Goal: Communication & Community: Answer question/provide support

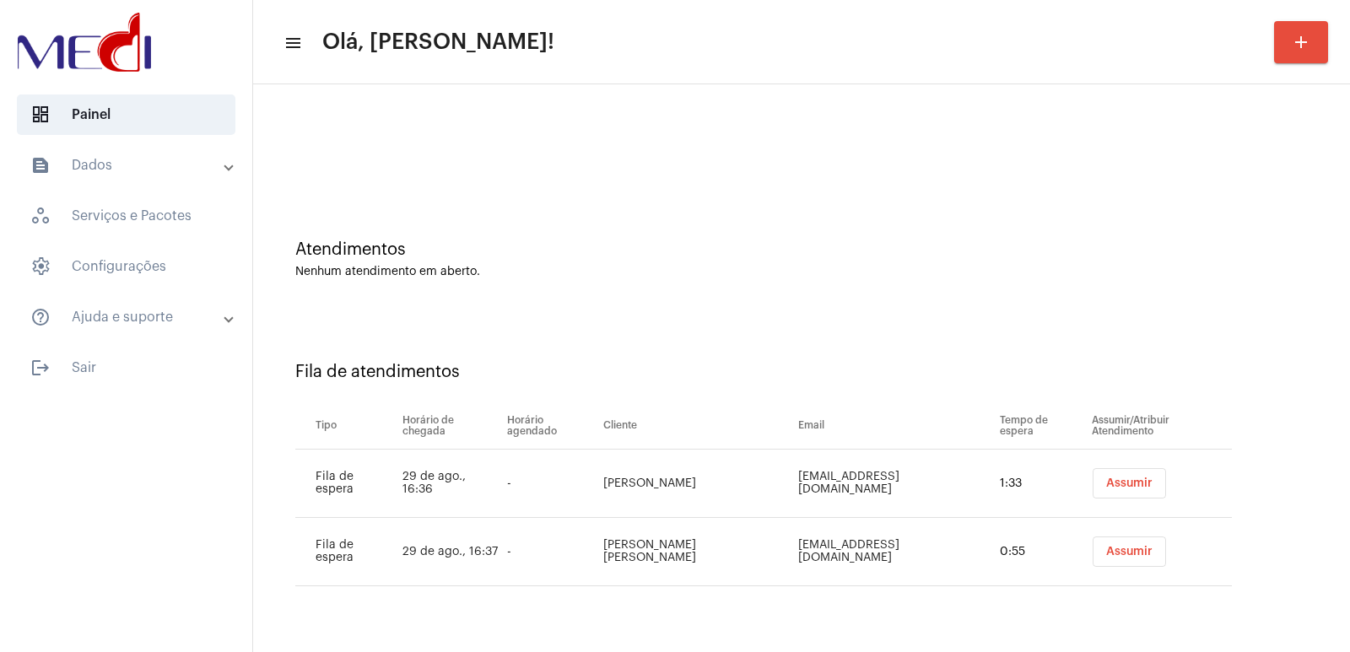
click at [1100, 474] on button "Assumir" at bounding box center [1129, 483] width 73 height 30
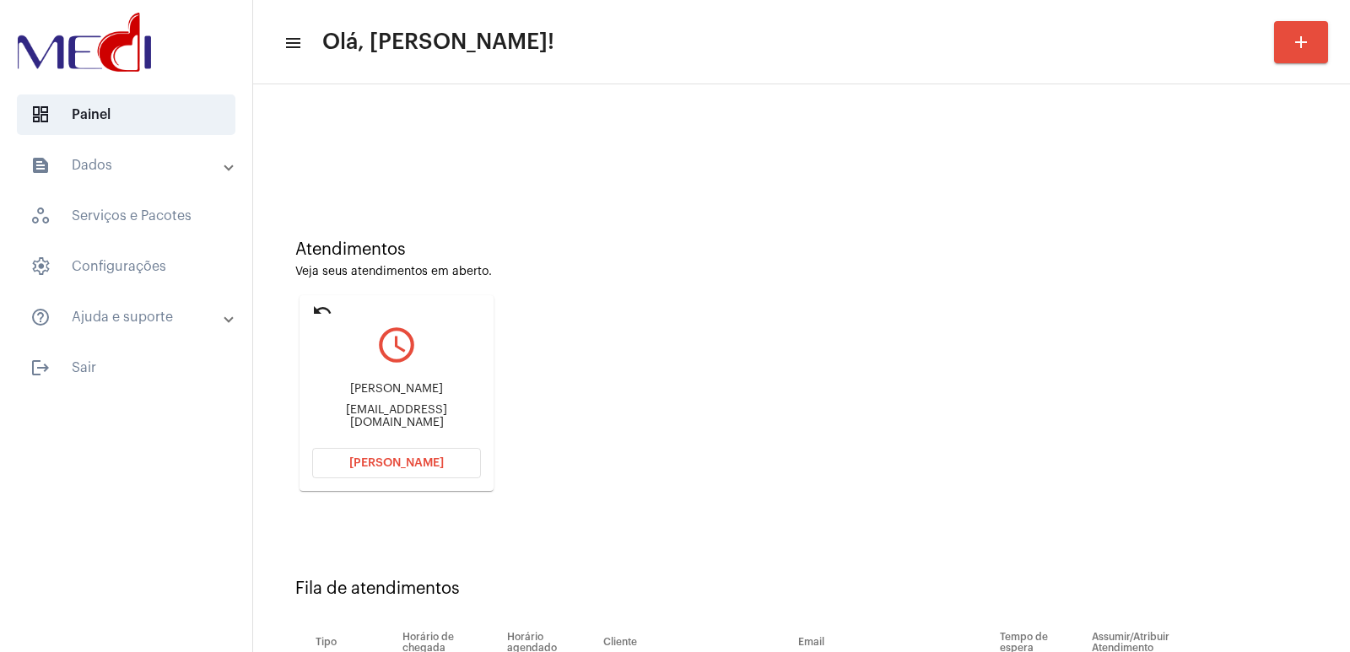
click at [404, 412] on div "fabianaferreira393@gmail.com" at bounding box center [396, 416] width 169 height 25
copy mat-card-content "fabianaferreira393@gmail.com Abrir Chamada"
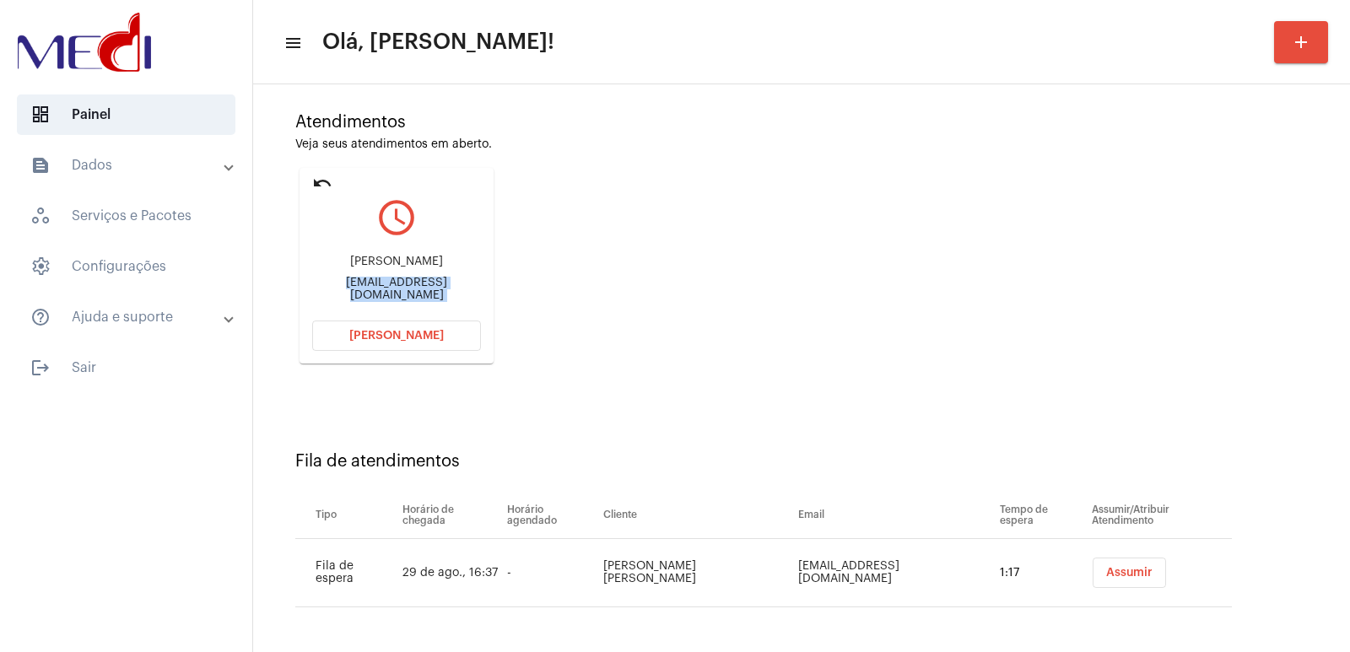
scroll to position [128, 0]
click at [733, 575] on td "Rafael Vieira Franco" at bounding box center [697, 572] width 196 height 68
click at [732, 575] on td "Rafael Vieira Franco" at bounding box center [697, 572] width 196 height 68
copy td "Rafael Vieira Franco"
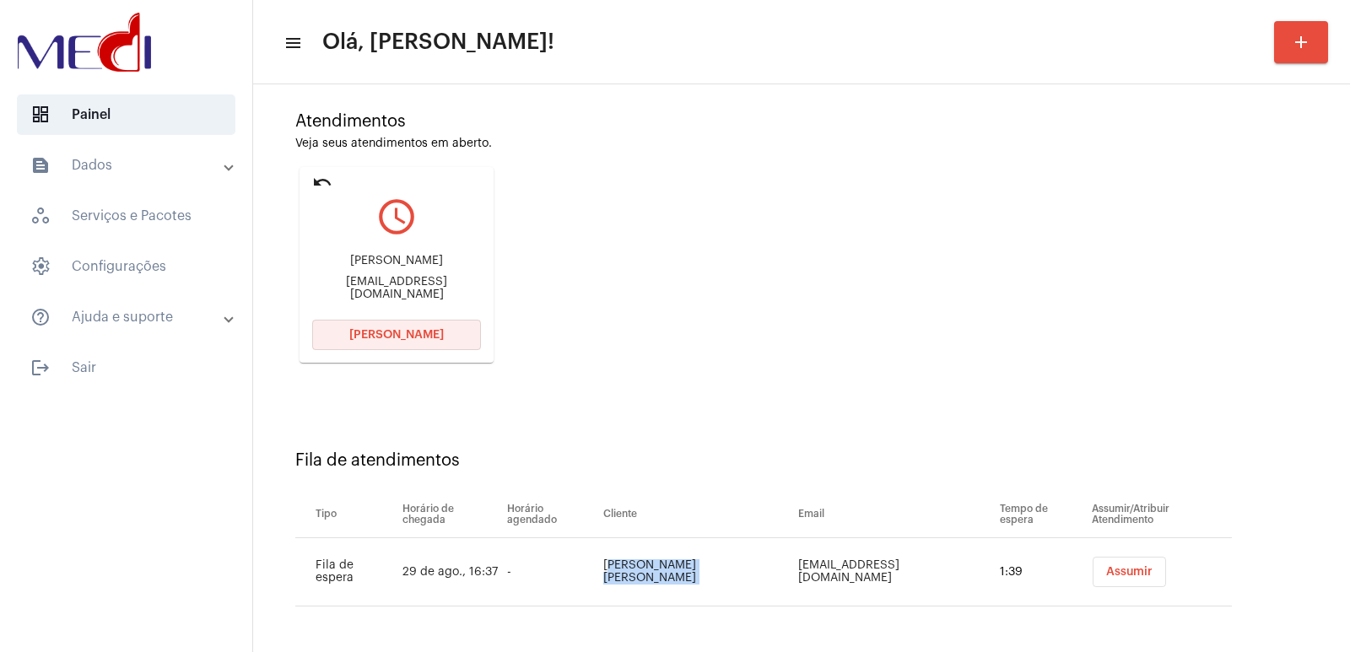
click at [415, 338] on span "Abrir Chamada" at bounding box center [396, 335] width 95 height 12
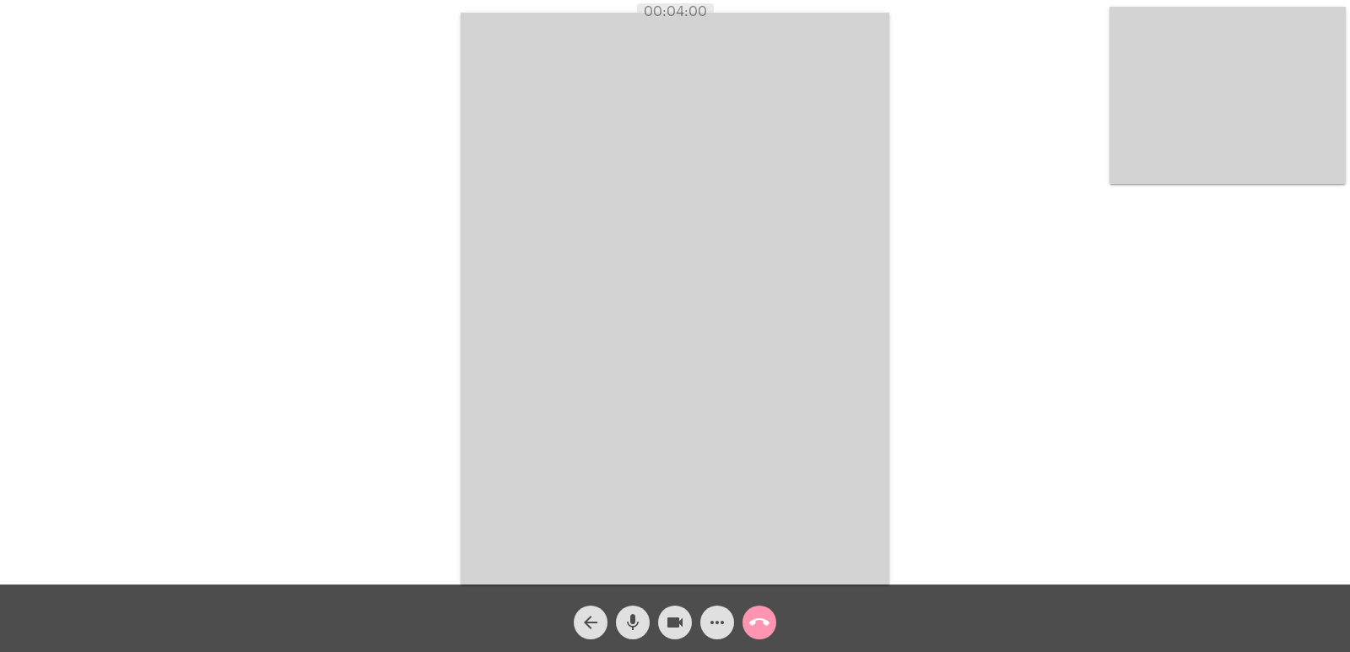
click at [743, 624] on button "call_end" at bounding box center [760, 623] width 34 height 34
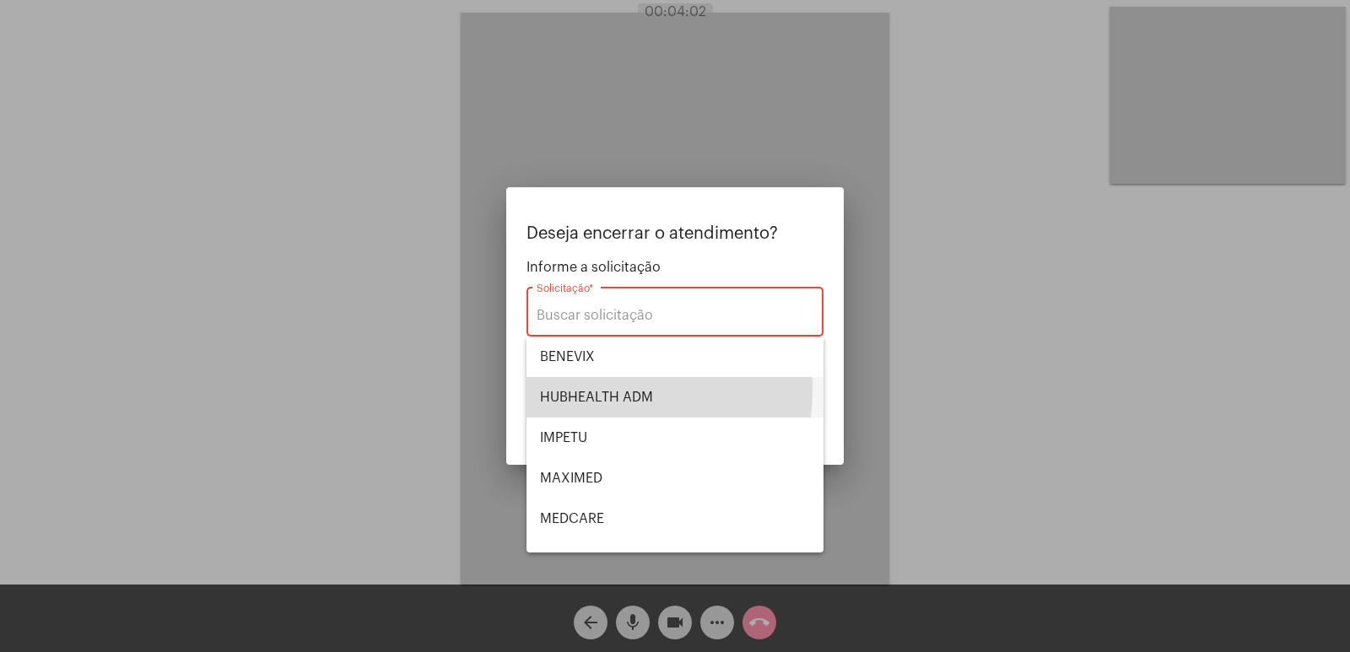
click at [589, 390] on span "HUBHEALTH ADM" at bounding box center [675, 397] width 270 height 41
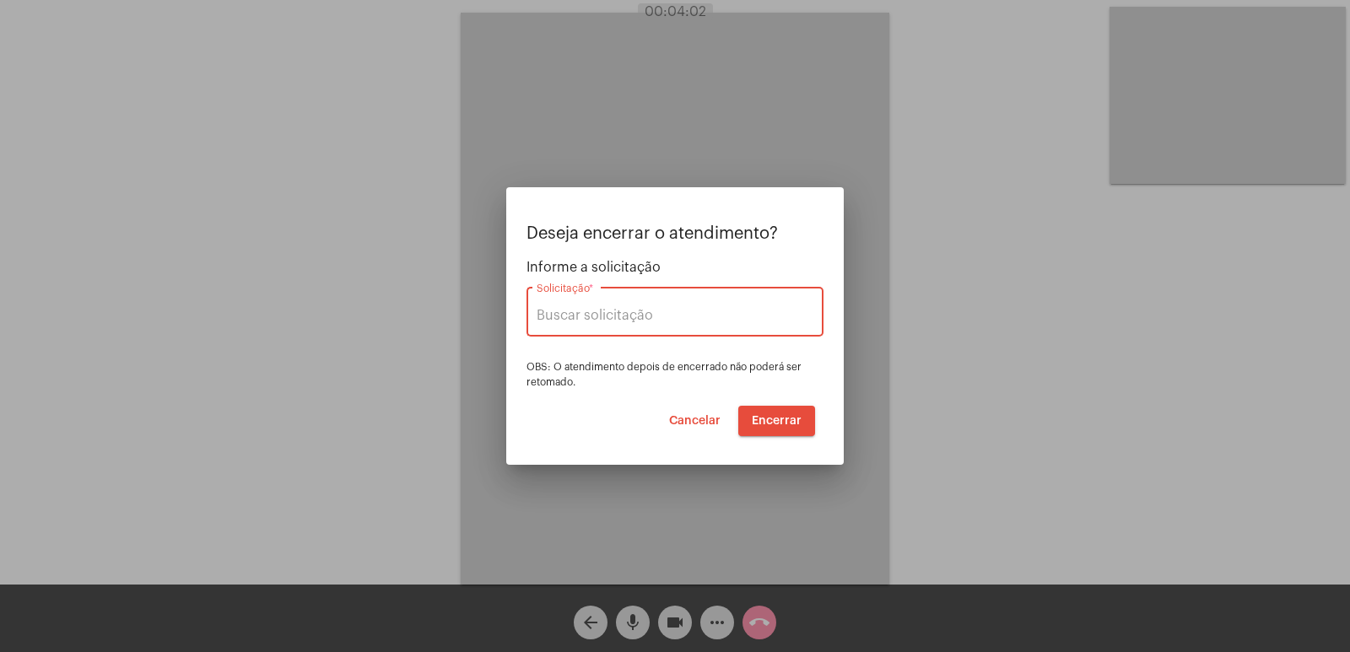
type input "HUBHEALTH ADM"
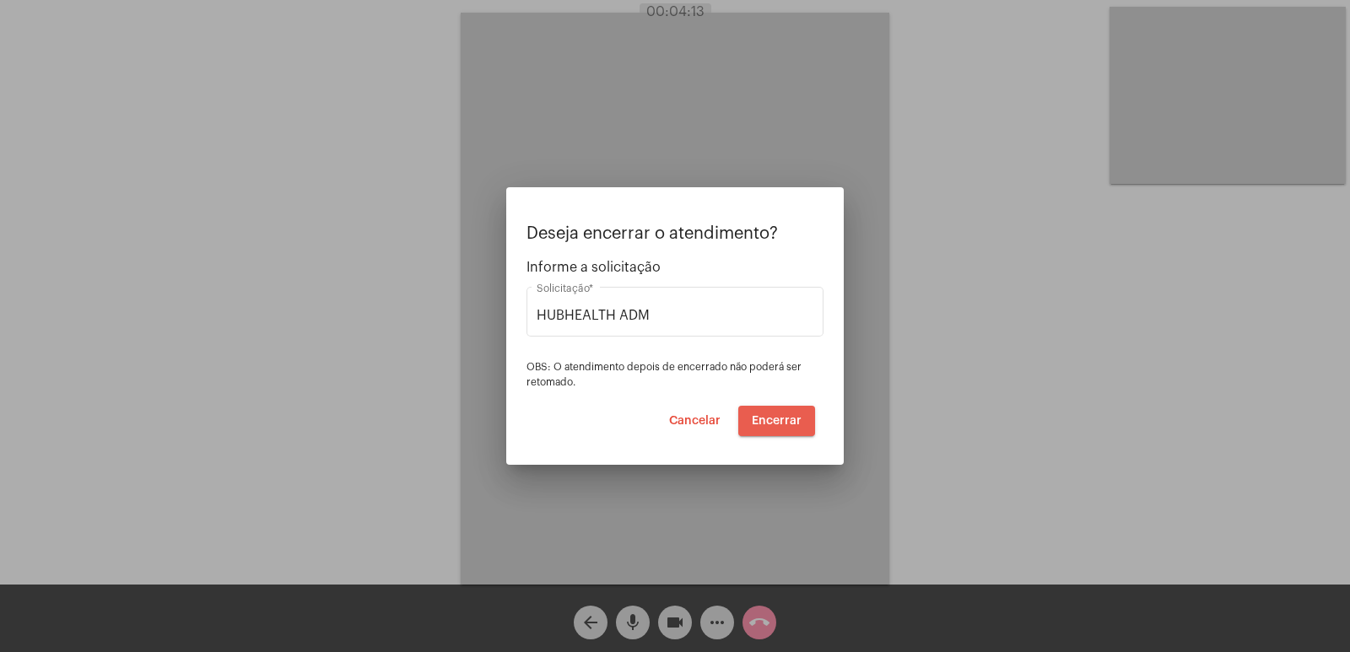
click at [781, 420] on span "Encerrar" at bounding box center [777, 421] width 50 height 12
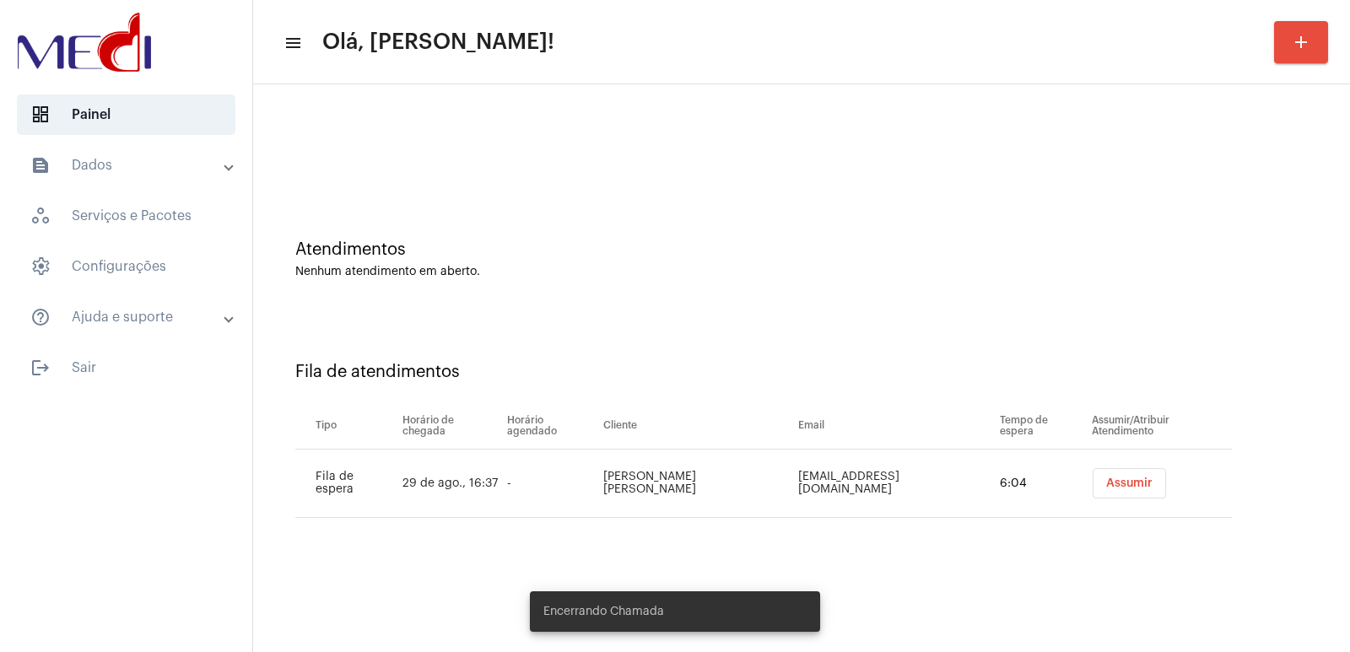
click at [1106, 478] on span "Assumir" at bounding box center [1129, 484] width 46 height 12
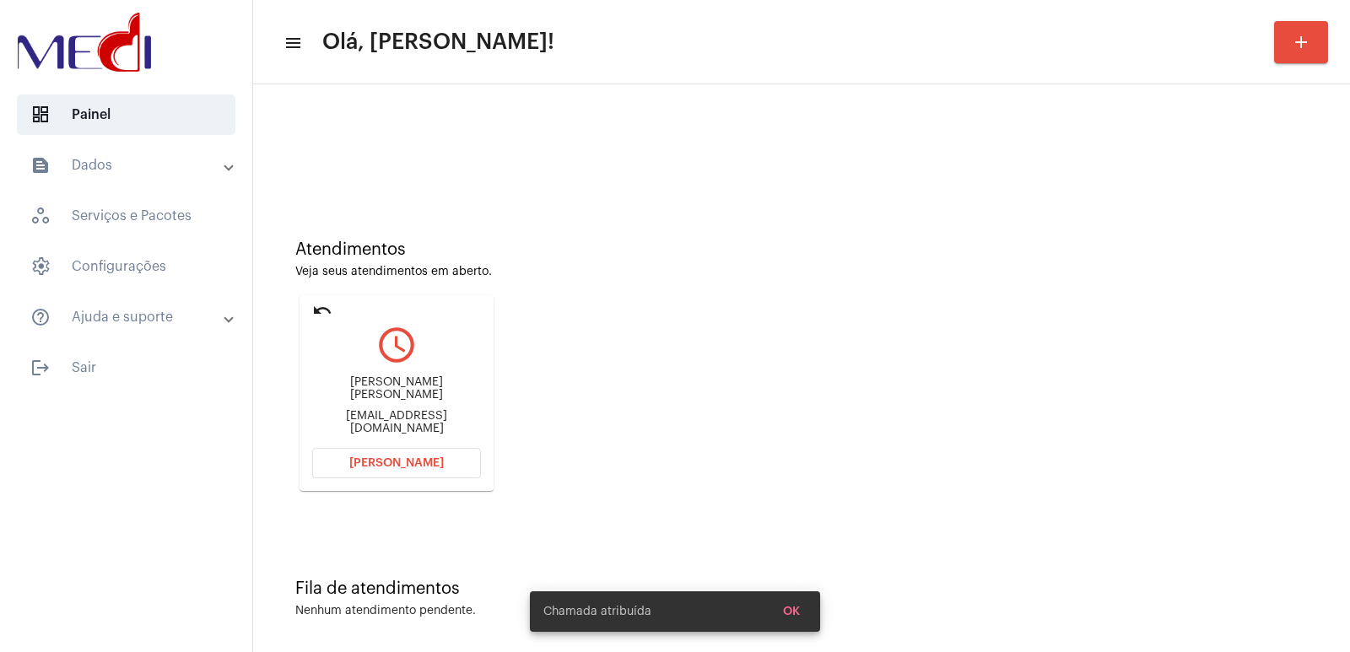
click at [394, 391] on div "Rafael Vieira Franco" at bounding box center [396, 388] width 169 height 25
copy div "Rafael Vieira Franco"
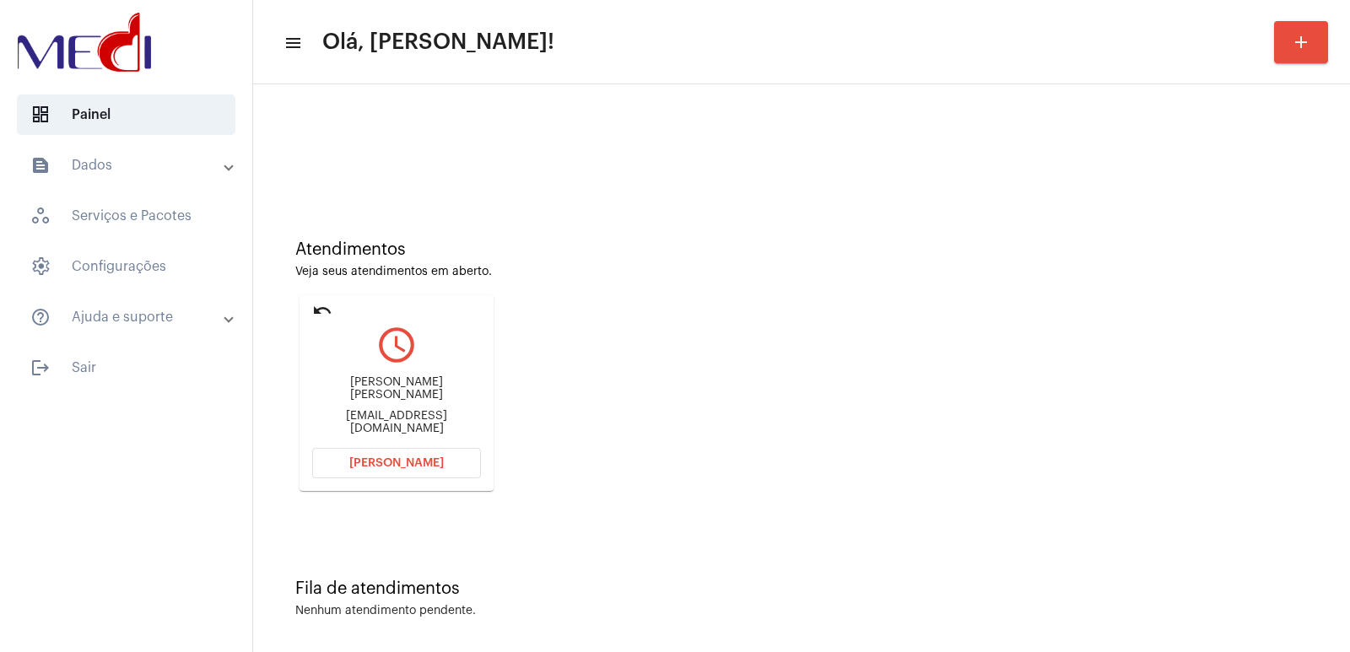
click at [409, 416] on div "farraell@hotmail.com" at bounding box center [396, 422] width 169 height 25
copy mat-card-content "farraell@hotmail.com Abrir Chamada"
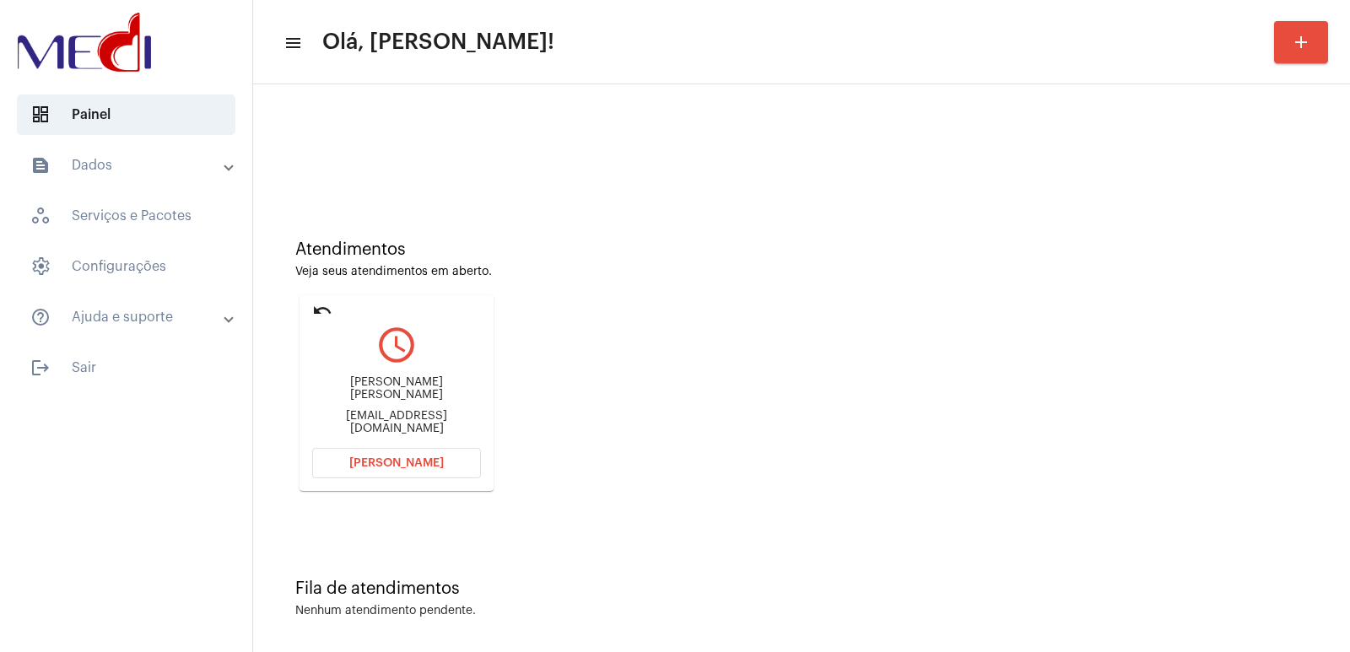
click at [413, 392] on div "Rafael Vieira Franco" at bounding box center [396, 388] width 169 height 25
copy div "Rafael Vieira Franco"
click at [410, 459] on span "Abrir Chamada" at bounding box center [396, 463] width 95 height 12
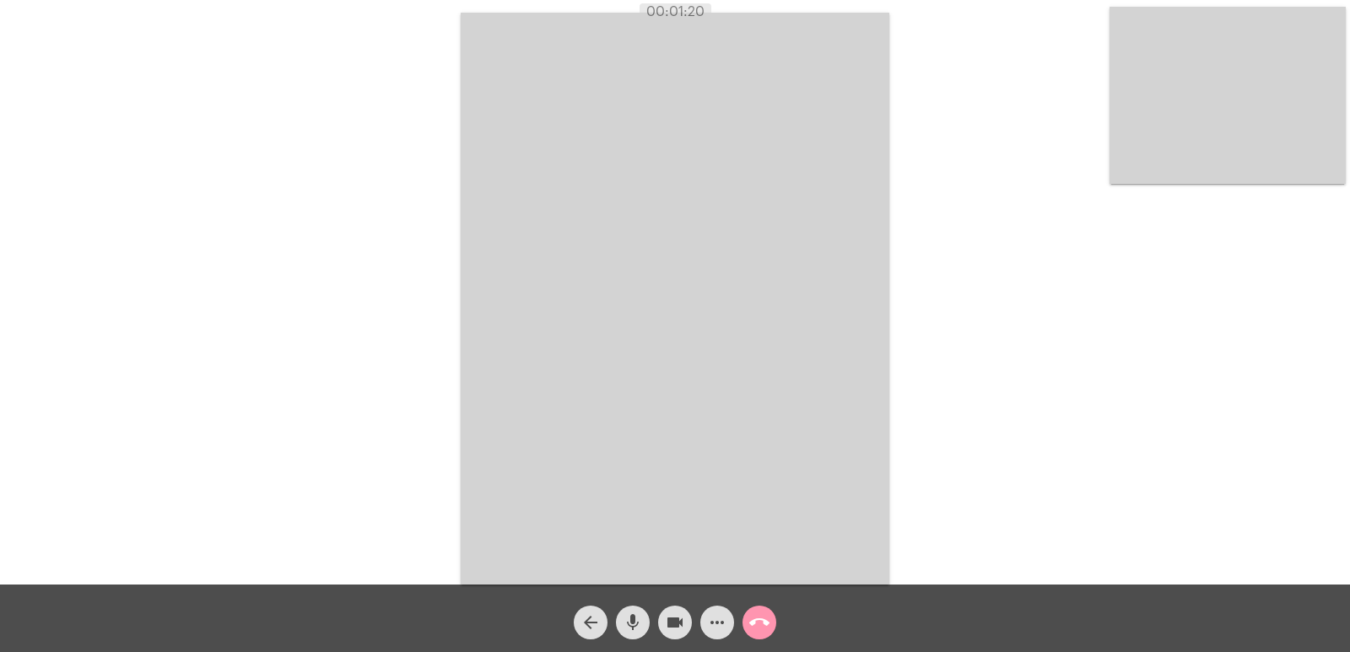
click at [758, 612] on span "call_end" at bounding box center [759, 623] width 20 height 34
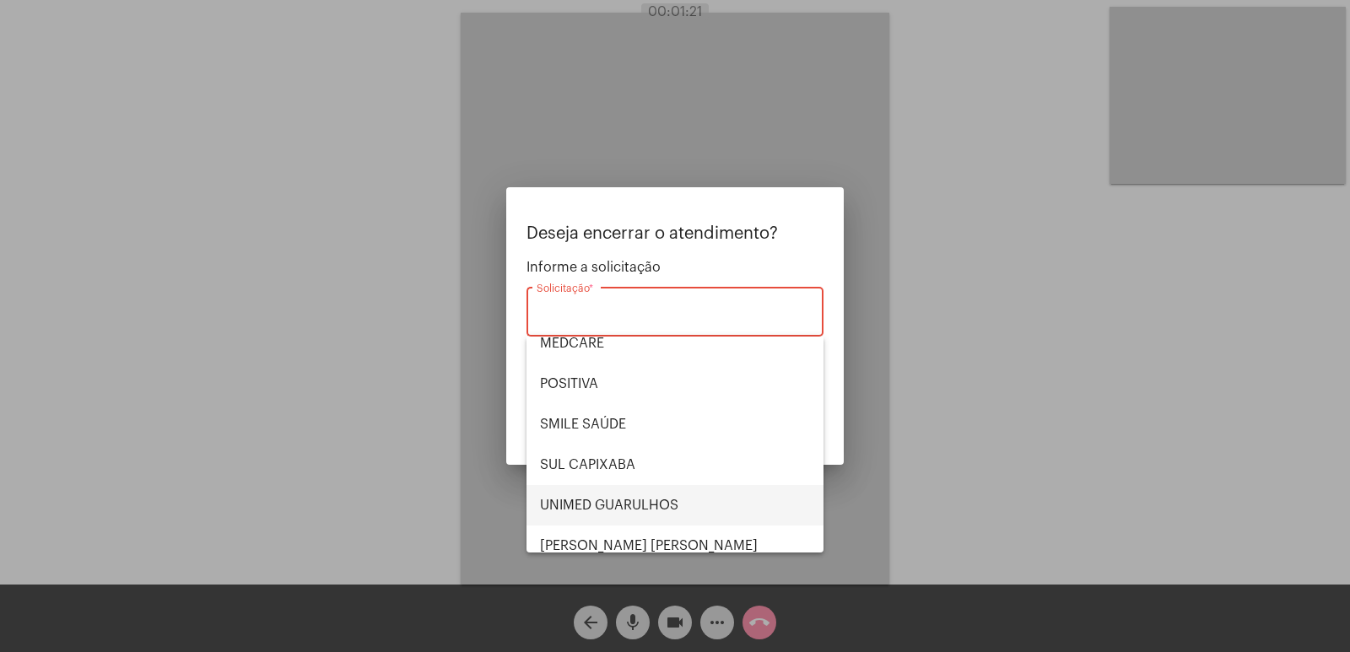
scroll to position [189, 0]
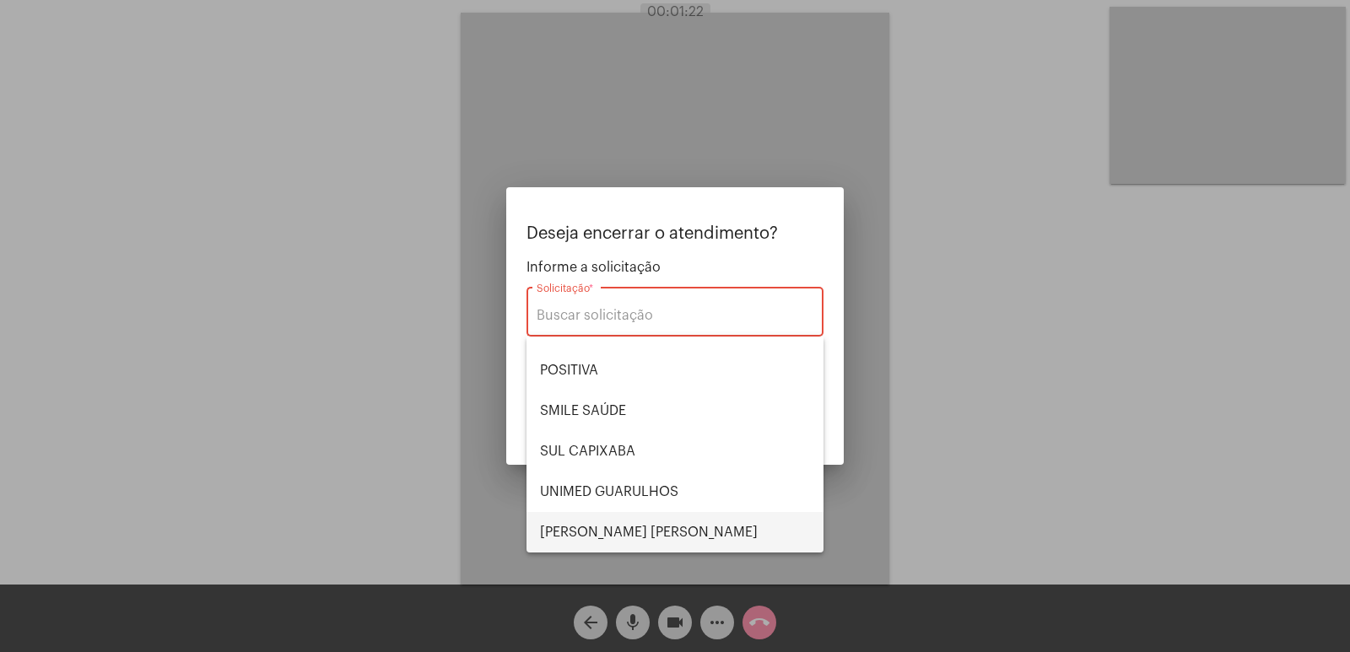
click at [619, 523] on span "VERA CRUZ" at bounding box center [675, 532] width 270 height 41
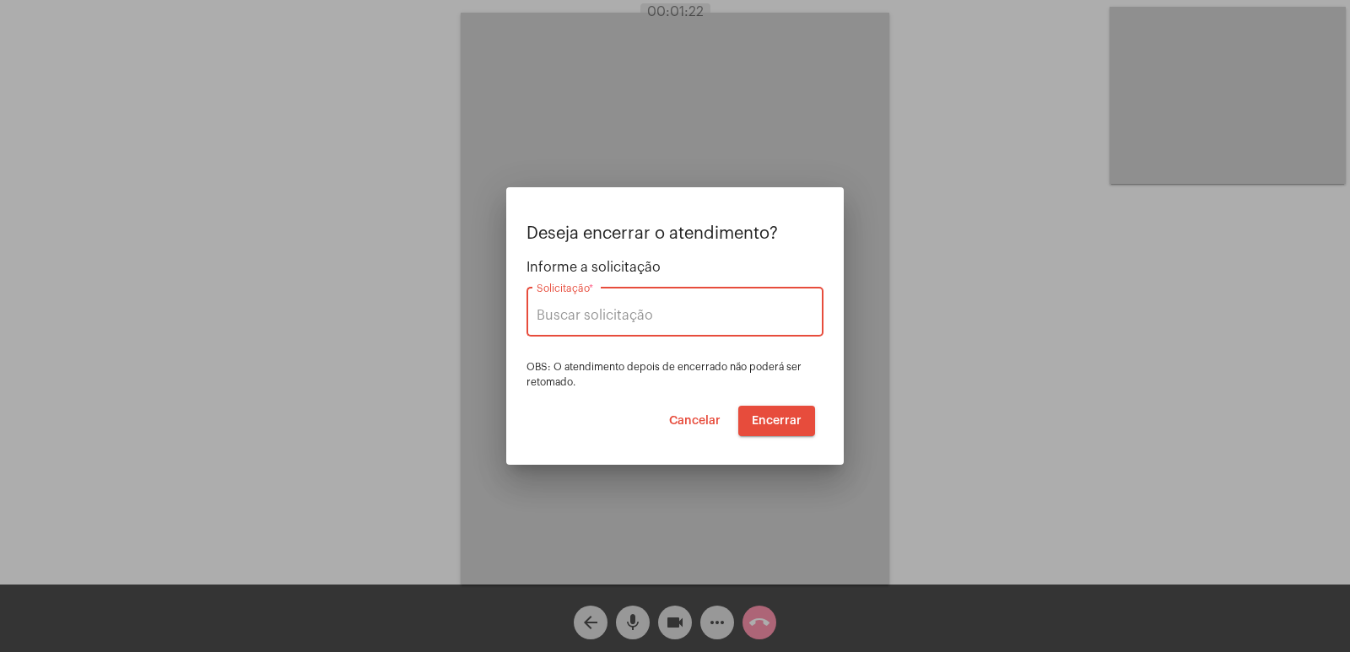
type input "VERA CRUZ"
click at [782, 419] on span "Encerrar" at bounding box center [777, 421] width 50 height 12
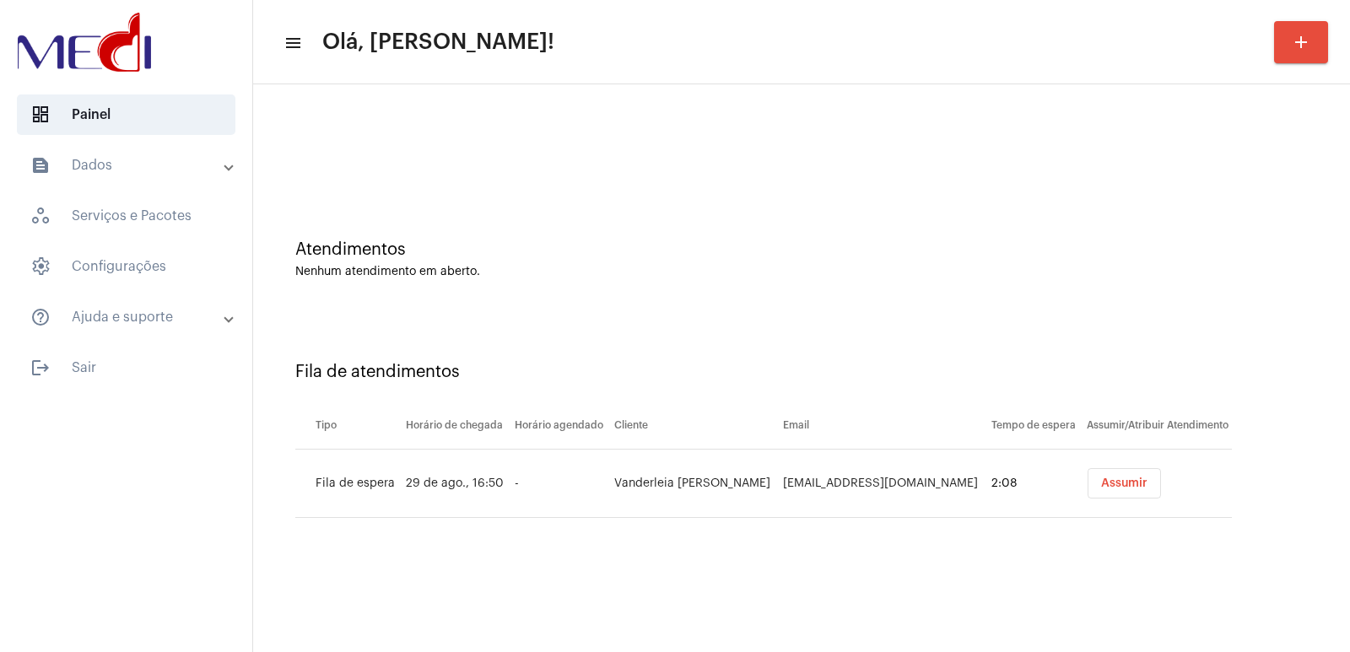
click at [1127, 484] on span "Assumir" at bounding box center [1124, 484] width 46 height 12
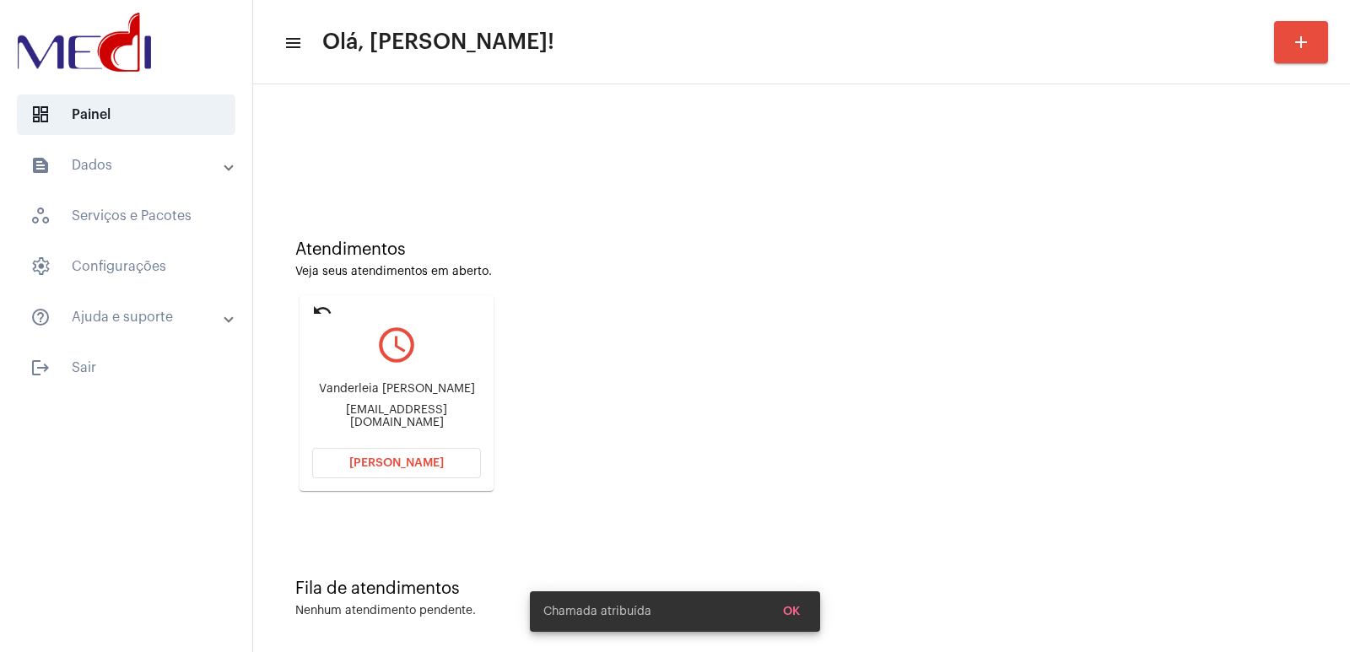
click at [413, 396] on div "Vanderleia Spinola" at bounding box center [396, 389] width 169 height 13
click at [414, 396] on div "Vanderleia Spinola" at bounding box center [396, 389] width 169 height 13
copy div "Vanderleia Spinola"
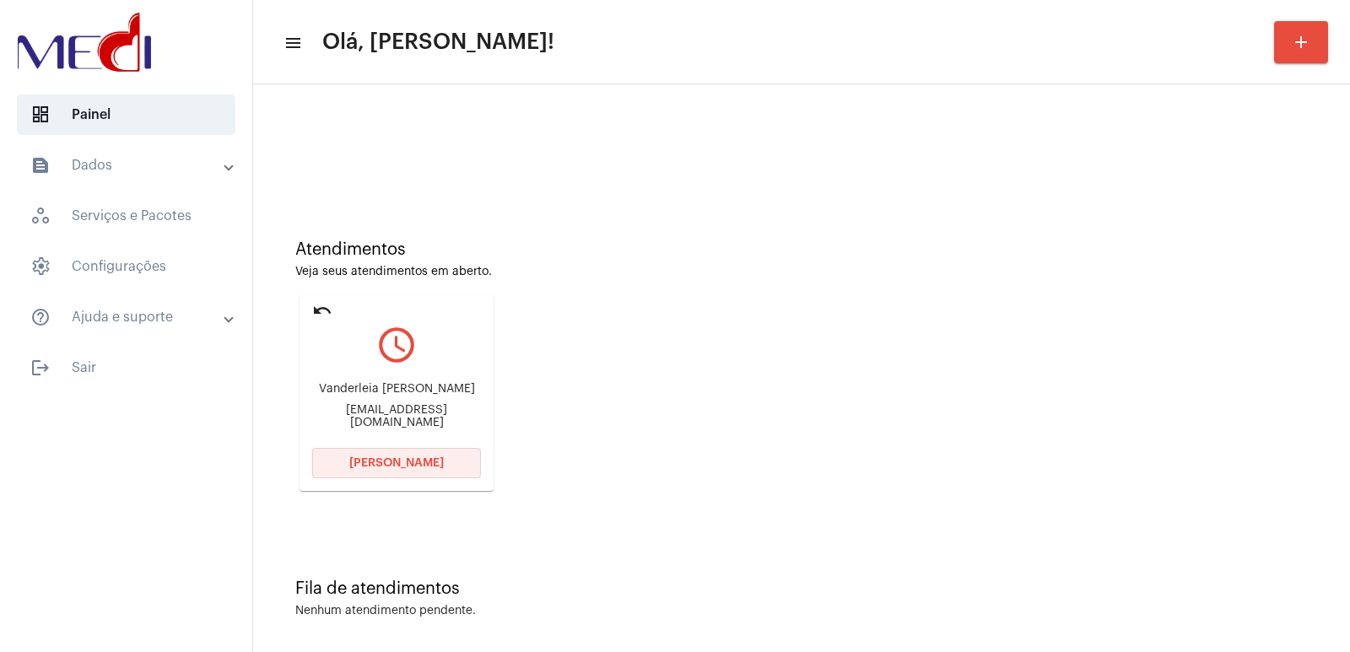
click at [409, 456] on button "Abrir Chamada" at bounding box center [396, 463] width 169 height 30
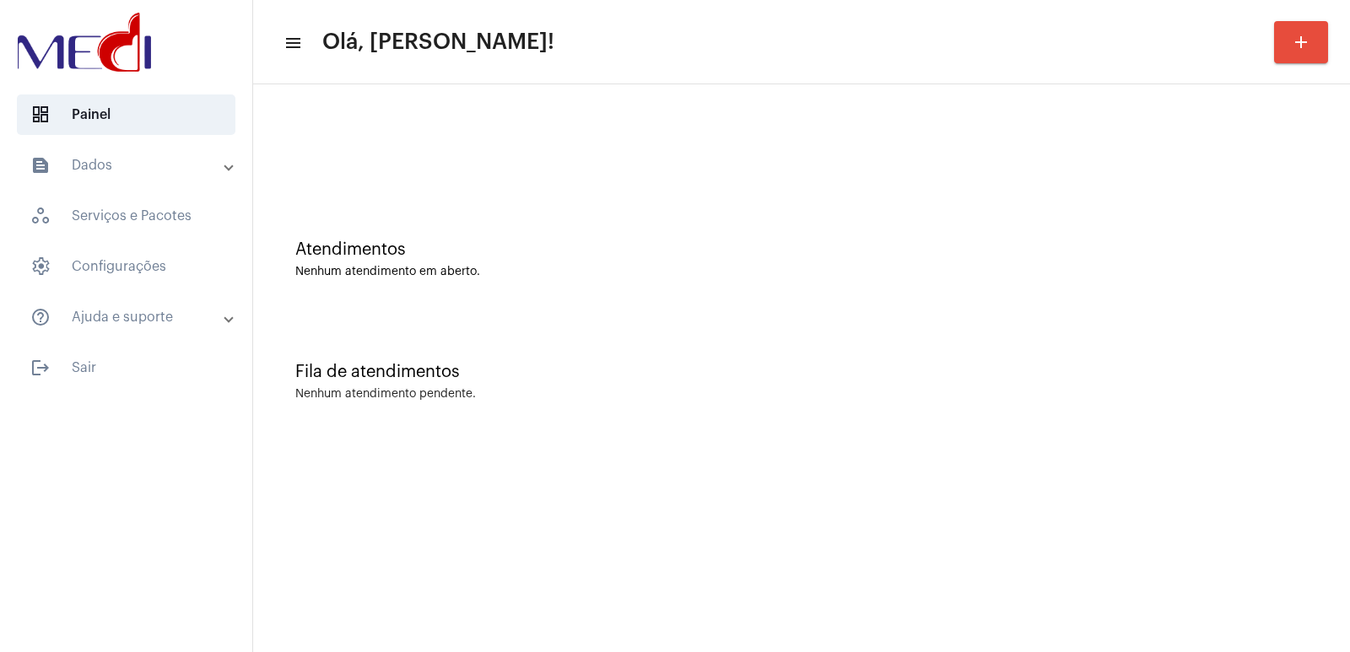
click at [1062, 189] on div at bounding box center [802, 141] width 1080 height 97
click at [925, 213] on div "Atendimentos Nenhum atendimento em aberto." at bounding box center [802, 251] width 1080 height 122
